Goal: Task Accomplishment & Management: Manage account settings

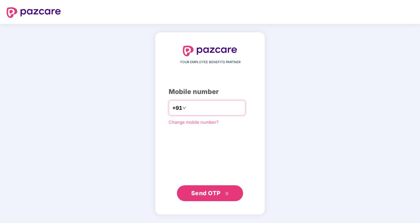
click at [187, 107] on input "**********" at bounding box center [214, 107] width 54 height 11
type input "**********"
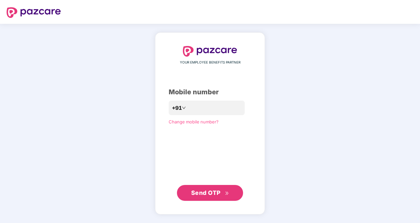
click at [210, 192] on span "Send OTP" at bounding box center [205, 192] width 29 height 7
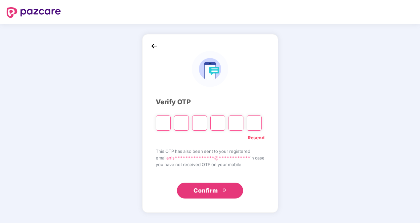
type input "*"
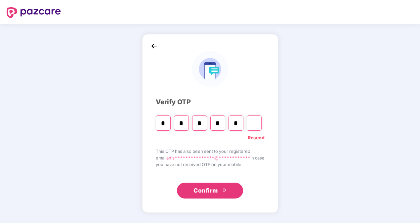
type input "*"
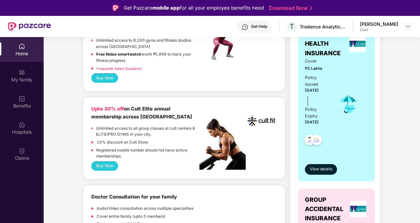
scroll to position [127, 0]
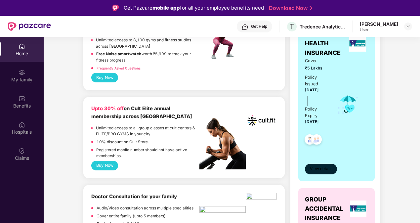
click at [318, 171] on span "View details" at bounding box center [321, 169] width 22 height 6
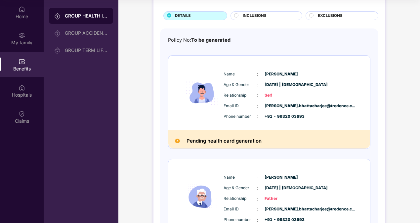
scroll to position [0, 0]
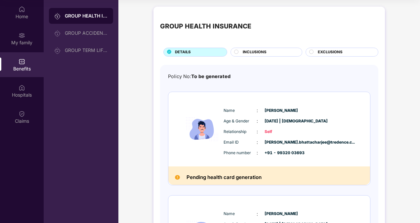
click at [237, 50] on icon at bounding box center [236, 52] width 4 height 4
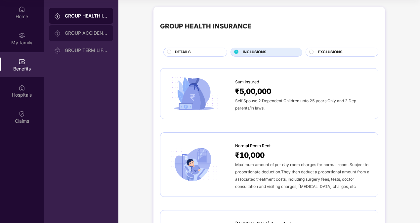
click at [95, 32] on div "GROUP ACCIDENTAL INSURANCE" at bounding box center [86, 32] width 43 height 5
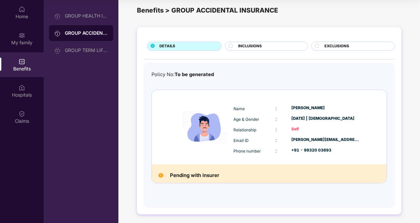
scroll to position [9, 0]
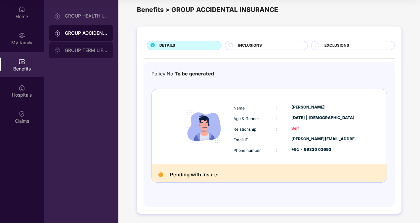
click at [69, 46] on div "GROUP TERM LIFE INSURANCE" at bounding box center [81, 50] width 64 height 16
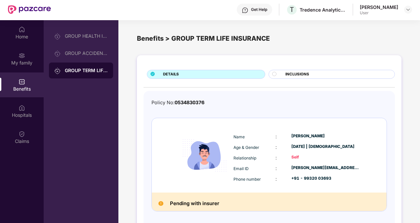
scroll to position [17, 0]
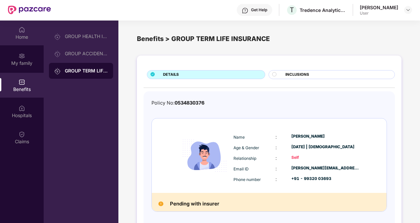
click at [23, 30] on img at bounding box center [22, 29] width 7 height 7
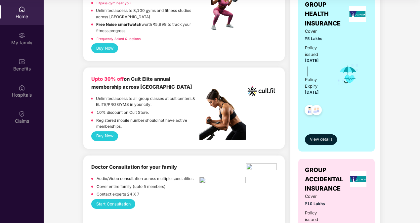
scroll to position [0, 0]
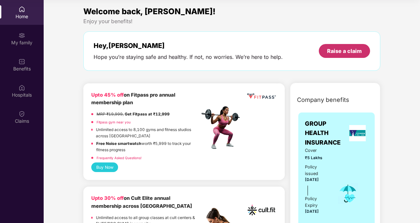
click at [337, 51] on div "Raise a claim" at bounding box center [344, 50] width 35 height 7
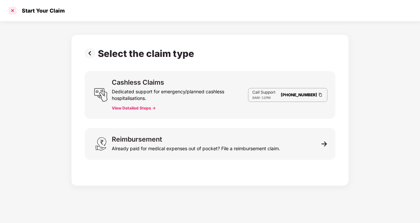
click at [11, 10] on div at bounding box center [12, 10] width 11 height 11
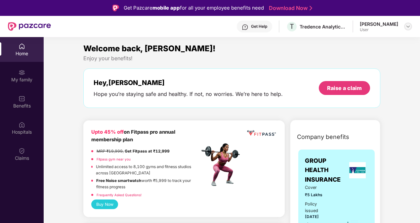
click at [406, 26] on img at bounding box center [407, 26] width 5 height 5
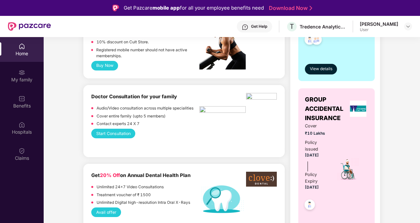
scroll to position [227, 0]
